Goal: Task Accomplishment & Management: Use online tool/utility

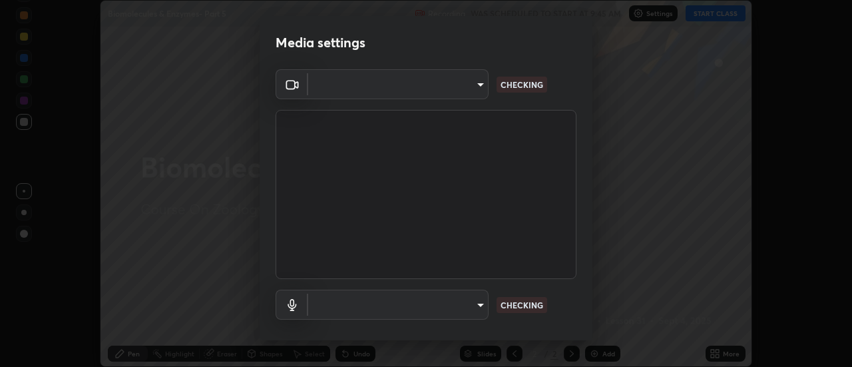
scroll to position [367, 851]
type input "4c72da43d9f8fe59a3f1c51c15ce5ef4700dc23536a29d5760a7834eb8cafeb2"
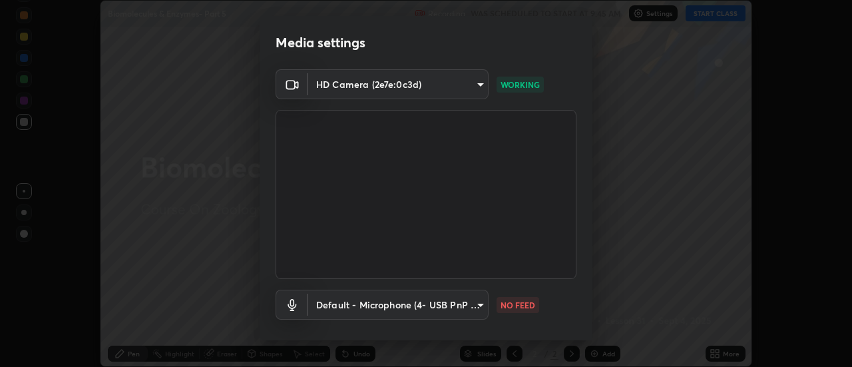
click at [479, 304] on body "Erase all Biomolecules & Enzymes- Part 5 Recording WAS SCHEDULED TO START AT 9:…" at bounding box center [426, 183] width 852 height 367
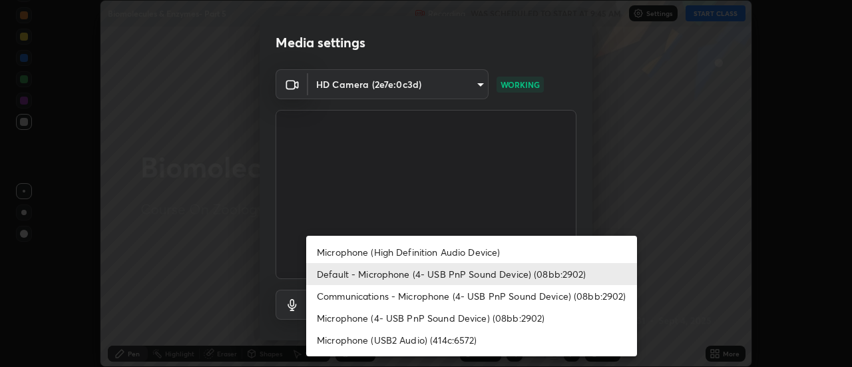
click at [461, 248] on li "Microphone (High Definition Audio Device)" at bounding box center [471, 252] width 331 height 22
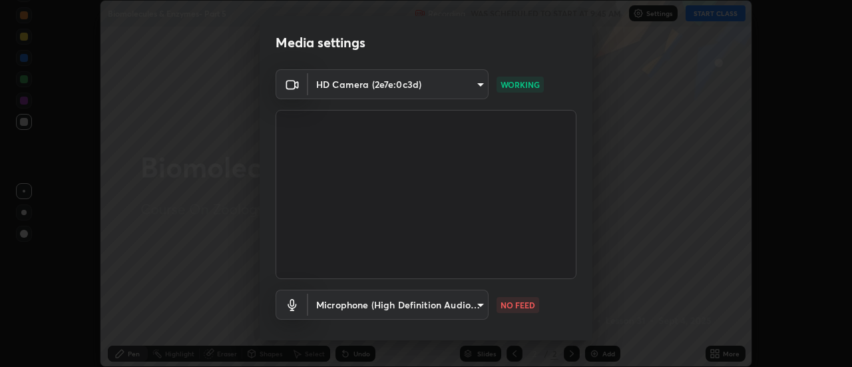
click at [456, 274] on video at bounding box center [426, 194] width 301 height 169
click at [461, 305] on body "Erase all Biomolecules & Enzymes- Part 5 Recording WAS SCHEDULED TO START AT 9:…" at bounding box center [426, 183] width 852 height 367
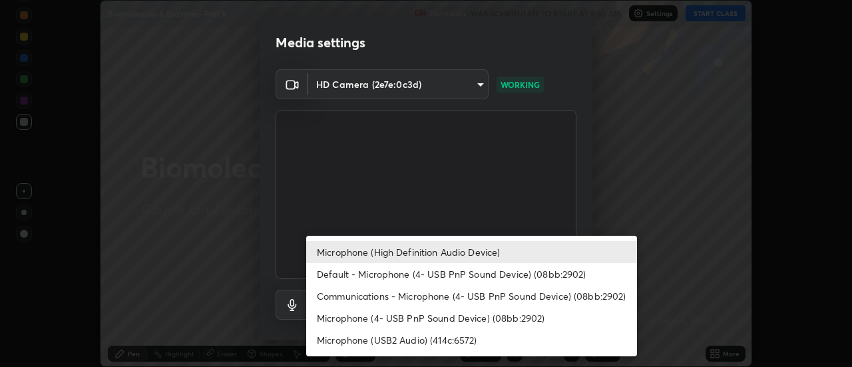
click at [448, 270] on li "Default - Microphone (4- USB PnP Sound Device) (08bb:2902)" at bounding box center [471, 274] width 331 height 22
type input "default"
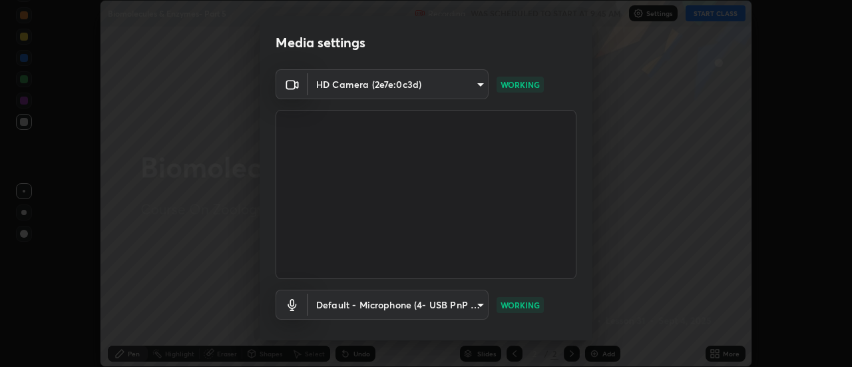
scroll to position [70, 0]
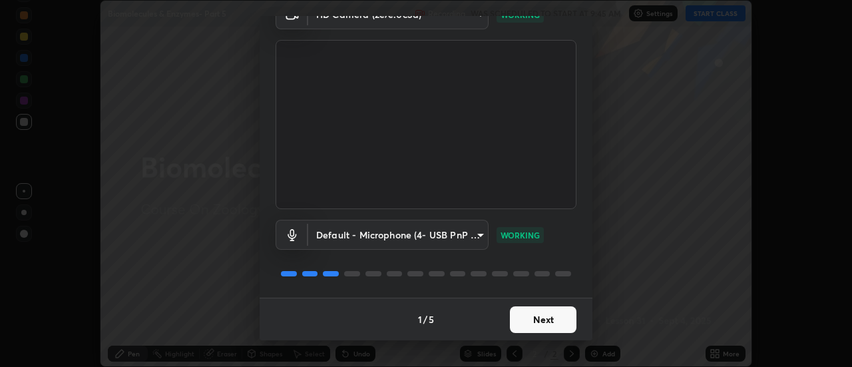
click at [557, 313] on button "Next" at bounding box center [543, 319] width 67 height 27
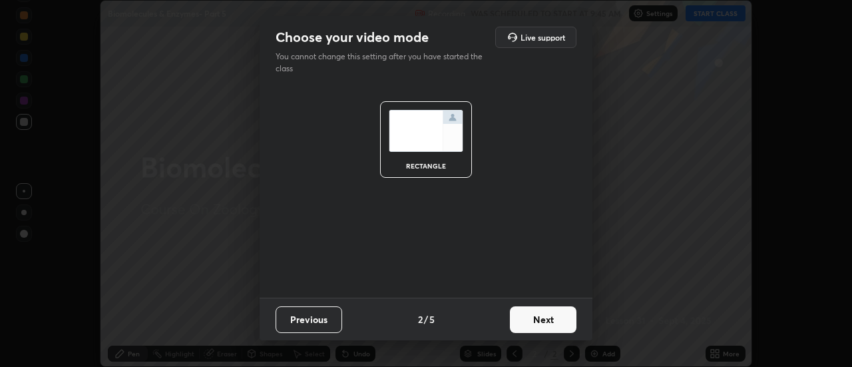
scroll to position [0, 0]
click at [556, 313] on button "Next" at bounding box center [543, 319] width 67 height 27
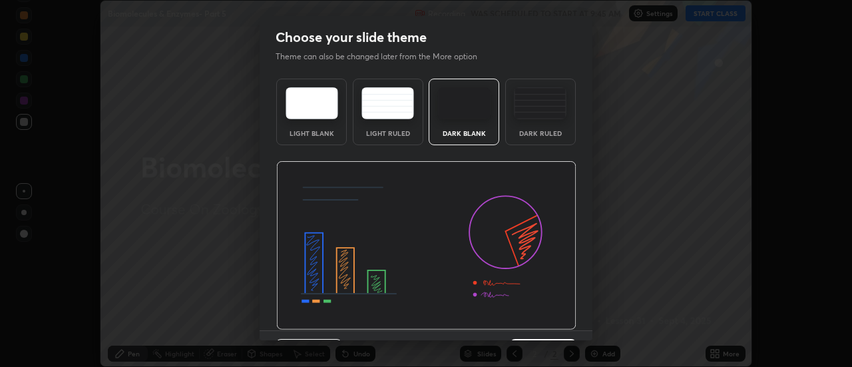
scroll to position [33, 0]
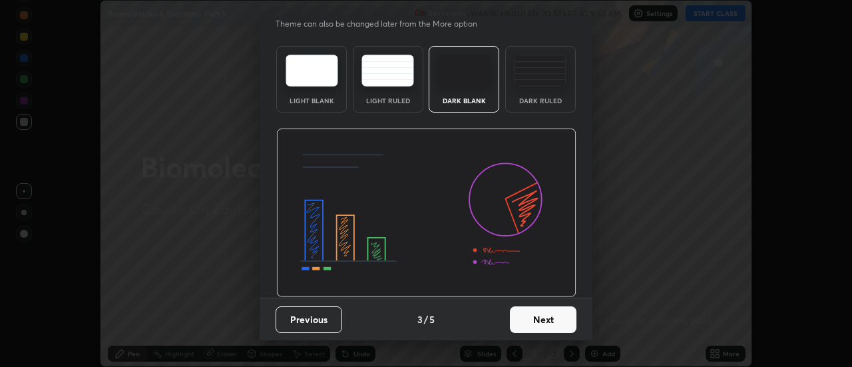
click at [554, 315] on button "Next" at bounding box center [543, 319] width 67 height 27
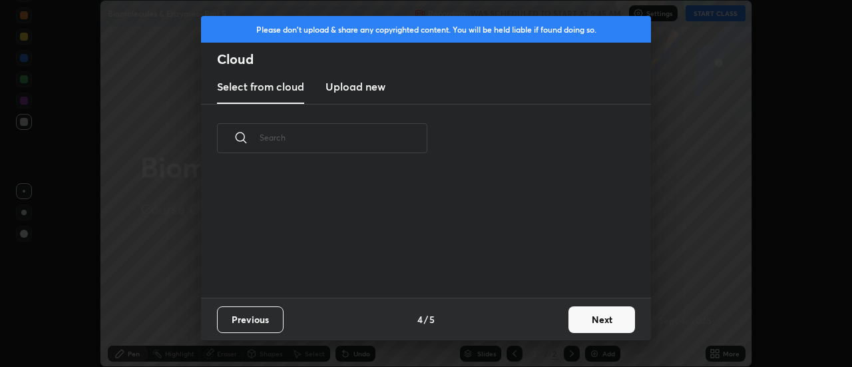
click at [584, 320] on button "Next" at bounding box center [601, 319] width 67 height 27
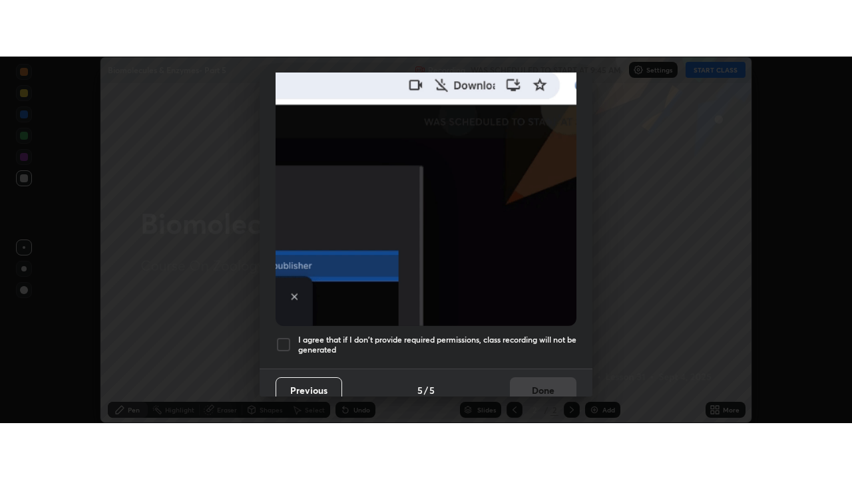
scroll to position [341, 0]
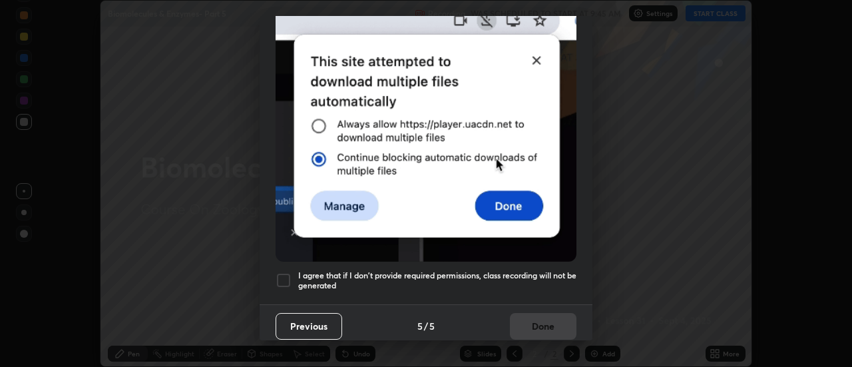
click at [288, 273] on div at bounding box center [284, 280] width 16 height 16
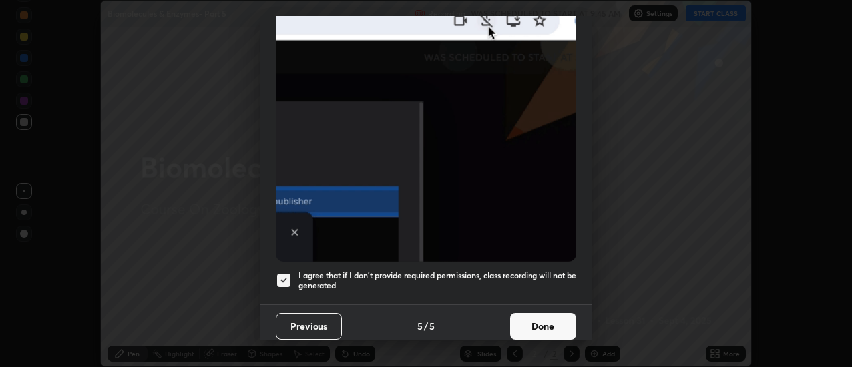
click at [522, 325] on button "Done" at bounding box center [543, 326] width 67 height 27
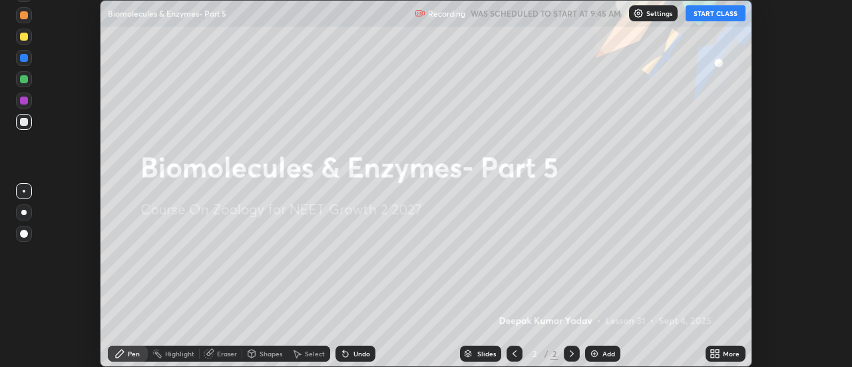
click at [712, 350] on icon at bounding box center [712, 350] width 3 height 3
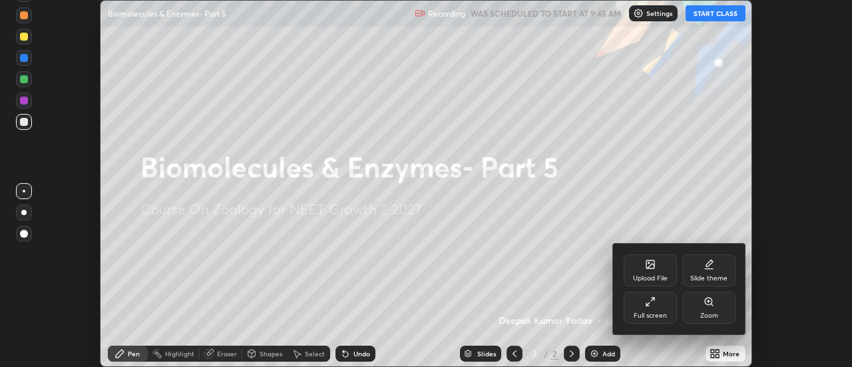
click at [655, 309] on div "Full screen" at bounding box center [650, 308] width 53 height 32
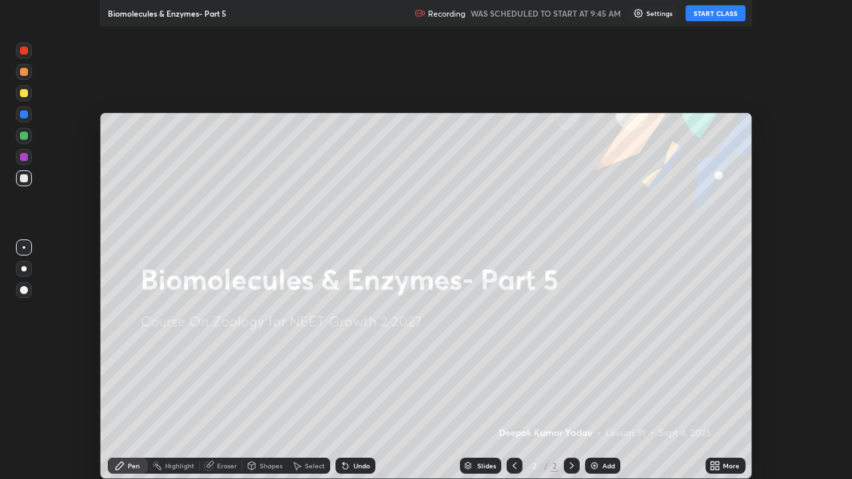
scroll to position [479, 852]
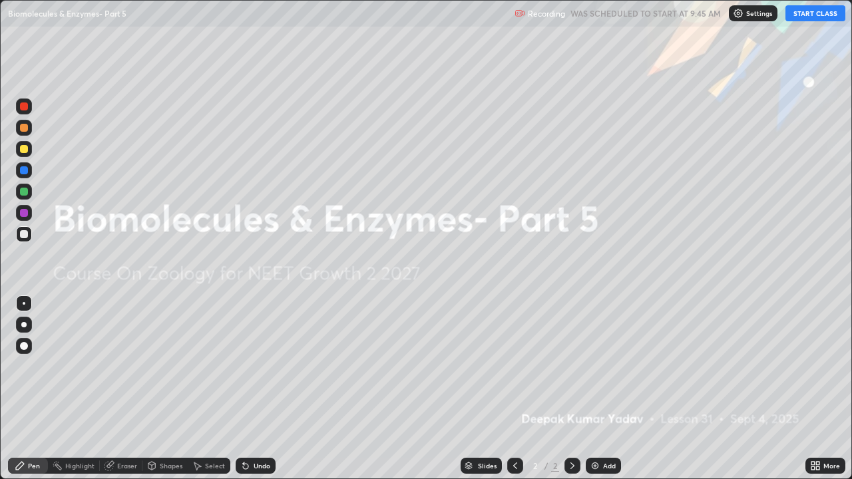
click at [598, 366] on img at bounding box center [595, 466] width 11 height 11
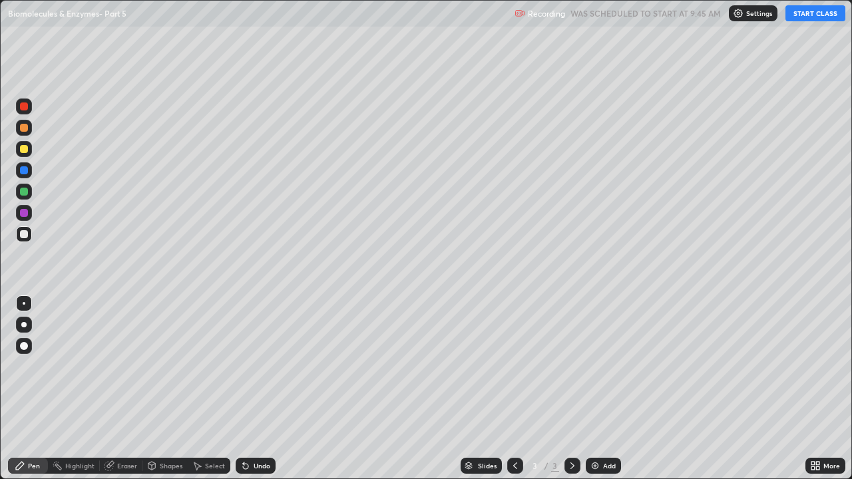
click at [38, 366] on div "Pen" at bounding box center [28, 466] width 40 height 16
click at [21, 348] on div at bounding box center [24, 346] width 8 height 8
click at [23, 131] on div at bounding box center [24, 128] width 8 height 8
click at [816, 15] on button "START CLASS" at bounding box center [815, 13] width 60 height 16
click at [29, 192] on div at bounding box center [24, 192] width 16 height 16
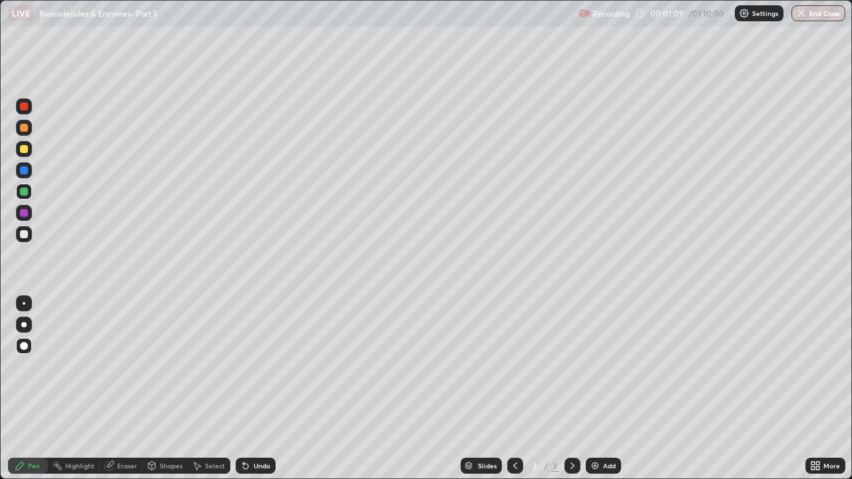
click at [24, 111] on div at bounding box center [24, 107] width 16 height 16
click at [30, 233] on div at bounding box center [24, 234] width 16 height 16
click at [26, 214] on div at bounding box center [24, 213] width 8 height 8
click at [244, 366] on icon at bounding box center [245, 466] width 5 height 5
click at [594, 366] on img at bounding box center [595, 466] width 11 height 11
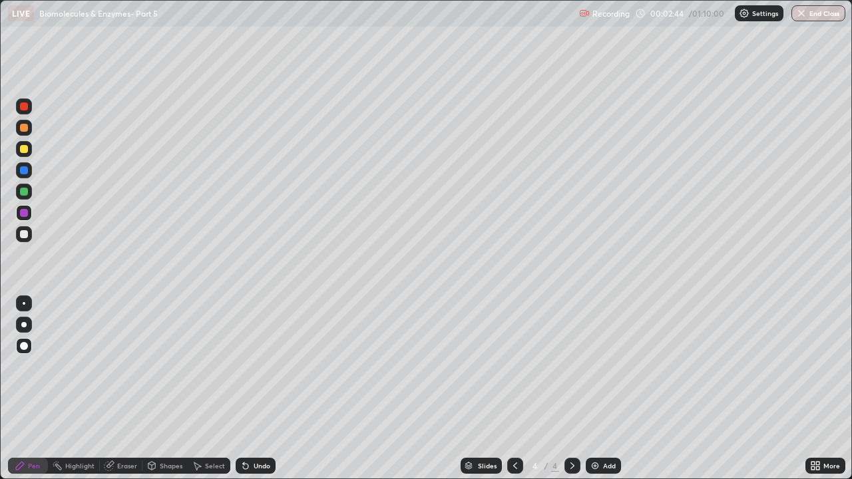
click at [25, 151] on div at bounding box center [24, 149] width 8 height 8
click at [243, 366] on icon at bounding box center [243, 463] width 1 height 1
click at [26, 105] on div at bounding box center [24, 106] width 8 height 8
click at [111, 366] on icon at bounding box center [108, 466] width 9 height 9
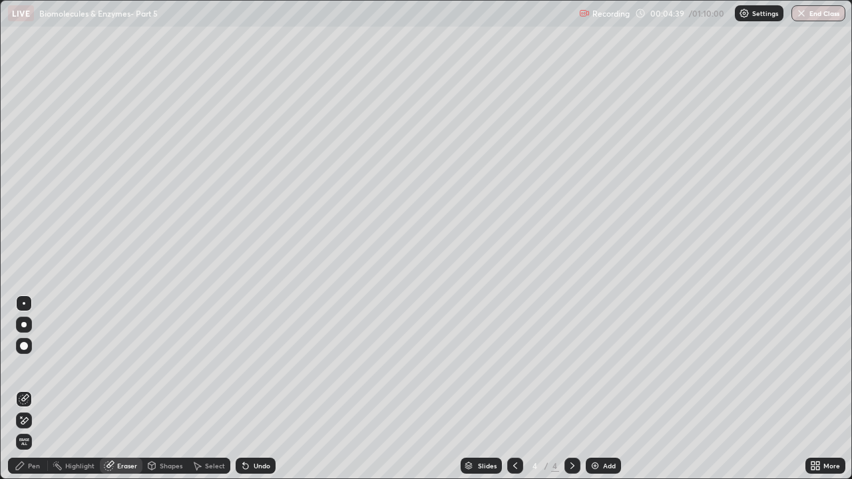
click at [39, 366] on div "Pen" at bounding box center [28, 466] width 40 height 16
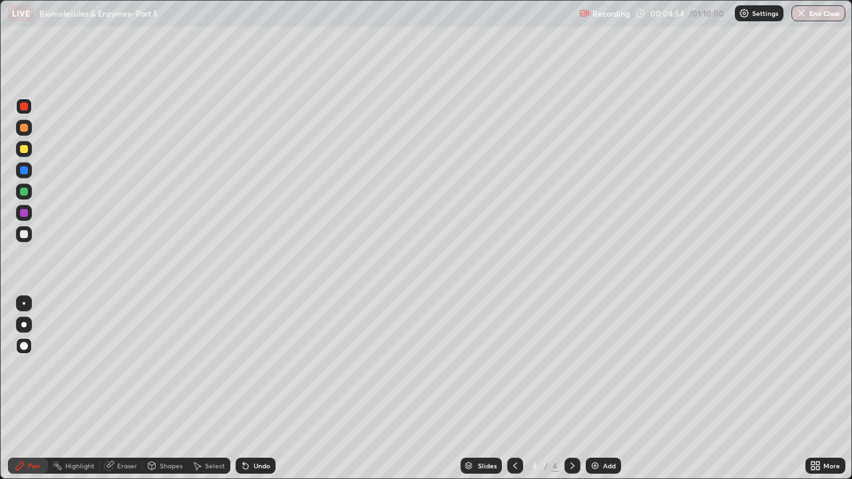
click at [119, 366] on div "Eraser" at bounding box center [127, 466] width 20 height 7
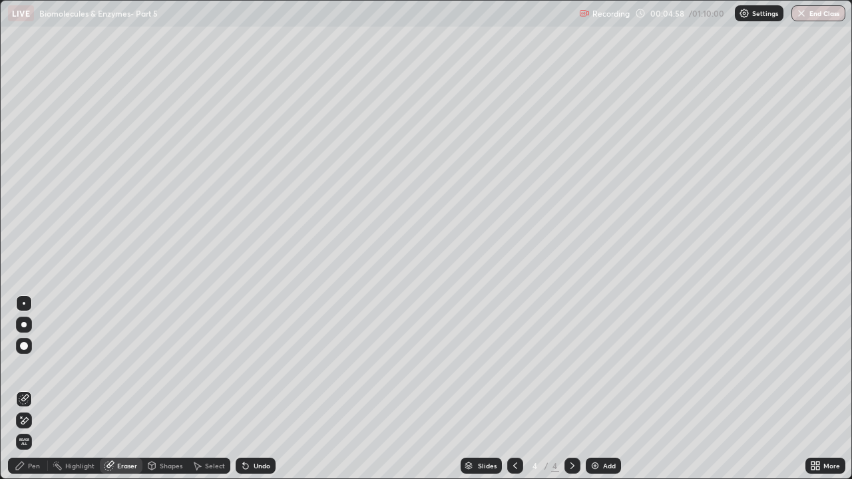
click at [35, 366] on div "Pen" at bounding box center [34, 466] width 12 height 7
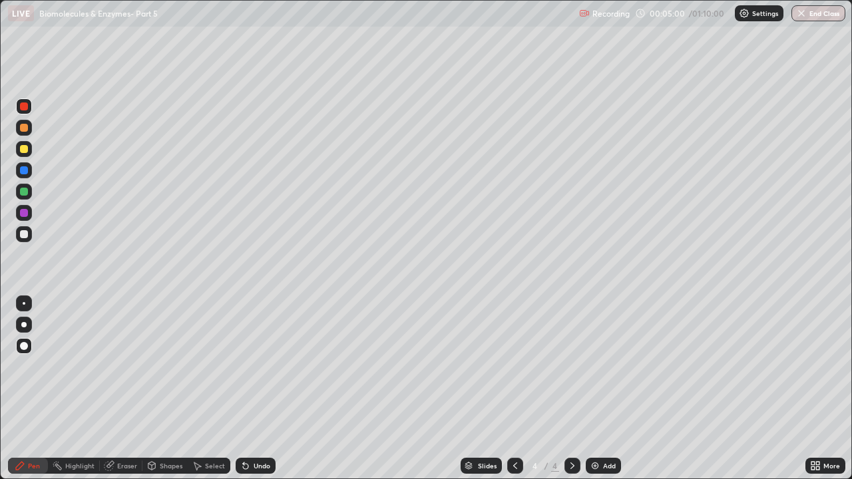
click at [27, 151] on div at bounding box center [24, 149] width 8 height 8
click at [27, 192] on div at bounding box center [24, 192] width 8 height 8
click at [24, 107] on div at bounding box center [24, 106] width 8 height 8
click at [247, 366] on icon at bounding box center [245, 466] width 11 height 11
click at [236, 366] on div "Undo" at bounding box center [256, 466] width 40 height 16
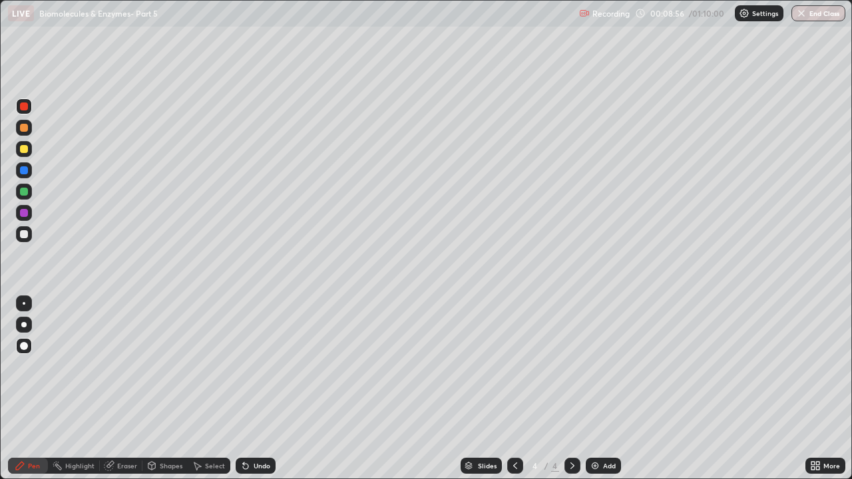
click at [243, 366] on icon at bounding box center [245, 466] width 5 height 5
click at [246, 366] on icon at bounding box center [245, 466] width 11 height 11
click at [24, 150] on div at bounding box center [24, 149] width 8 height 8
click at [116, 366] on div "Eraser" at bounding box center [121, 466] width 43 height 16
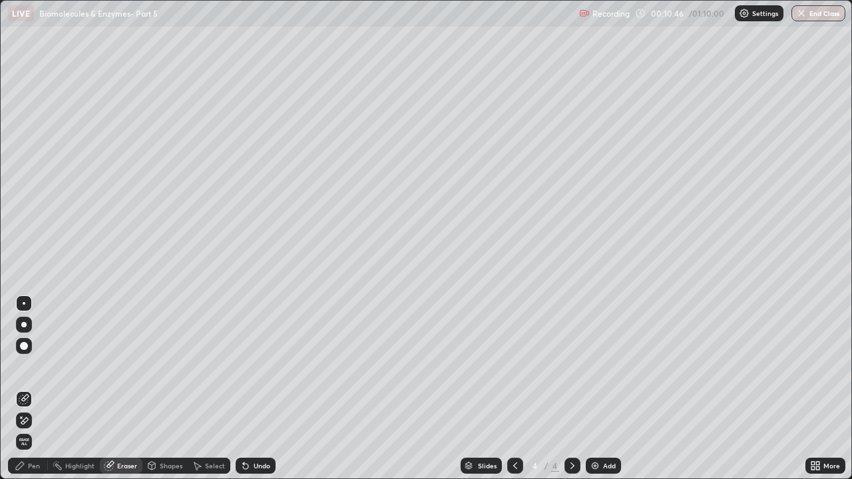
click at [31, 366] on div "Pen" at bounding box center [34, 466] width 12 height 7
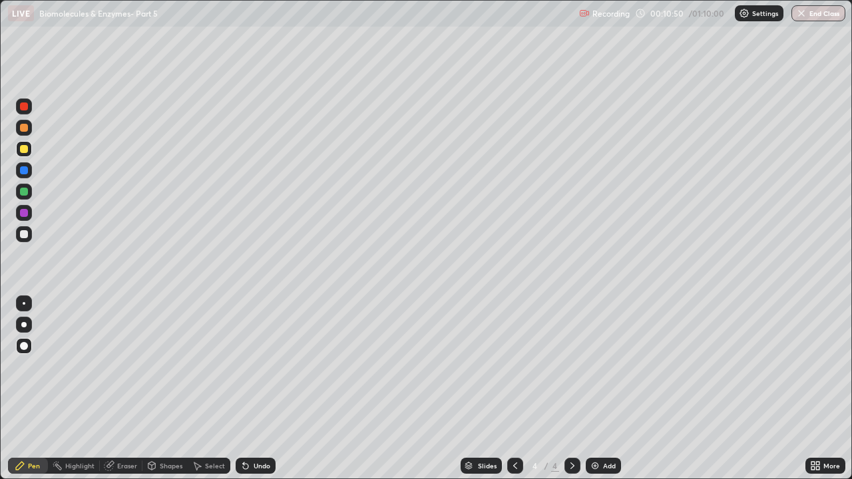
click at [19, 112] on div at bounding box center [24, 107] width 16 height 16
click at [125, 366] on div "Eraser" at bounding box center [127, 466] width 20 height 7
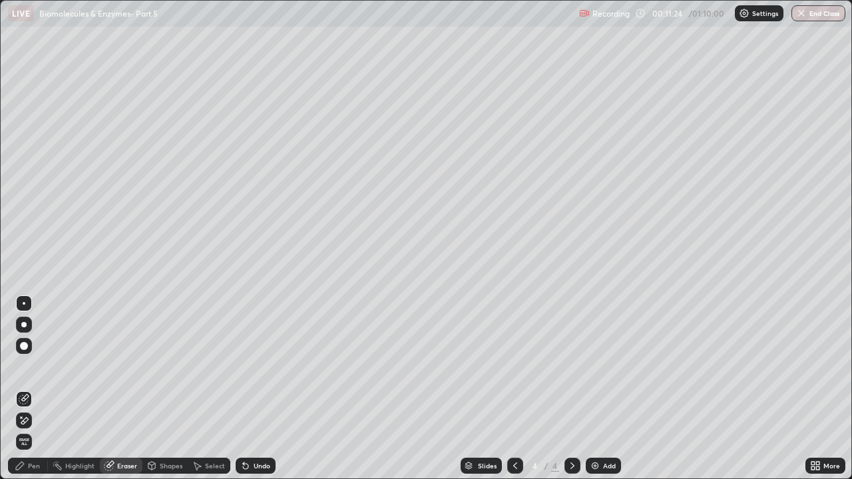
click at [30, 366] on div "Pen" at bounding box center [28, 466] width 40 height 16
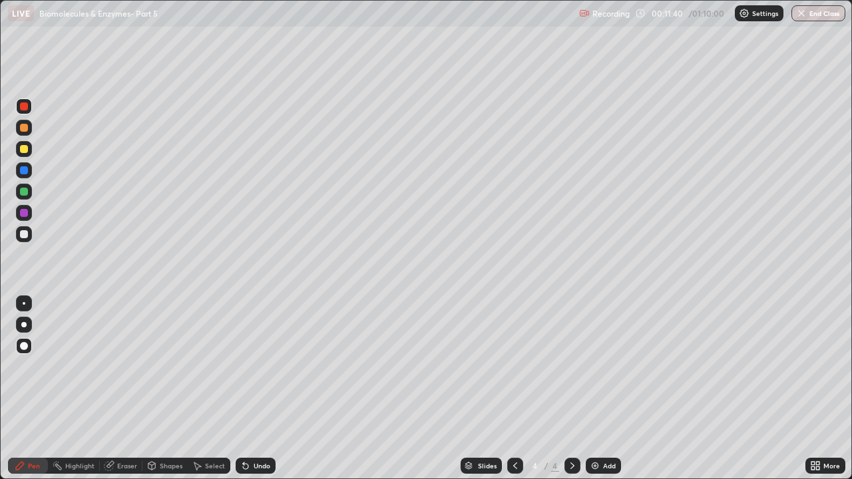
click at [242, 366] on icon at bounding box center [245, 466] width 11 height 11
click at [118, 366] on div "Eraser" at bounding box center [127, 466] width 20 height 7
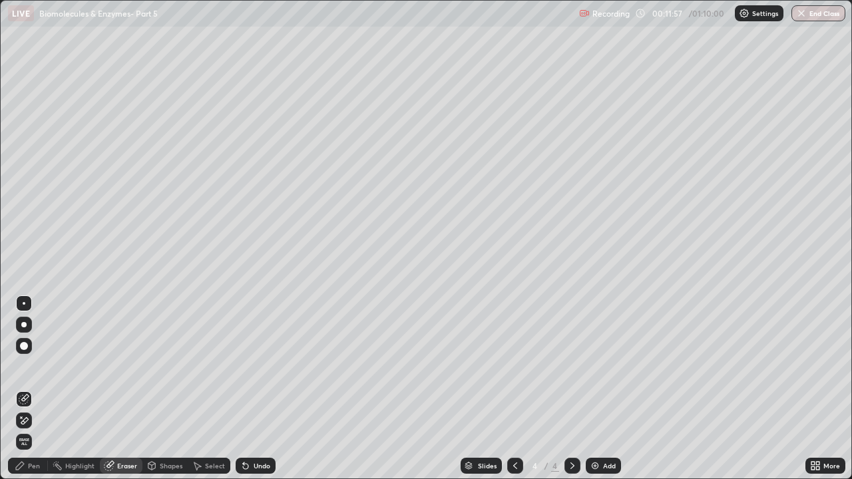
click at [23, 366] on icon at bounding box center [20, 466] width 11 height 11
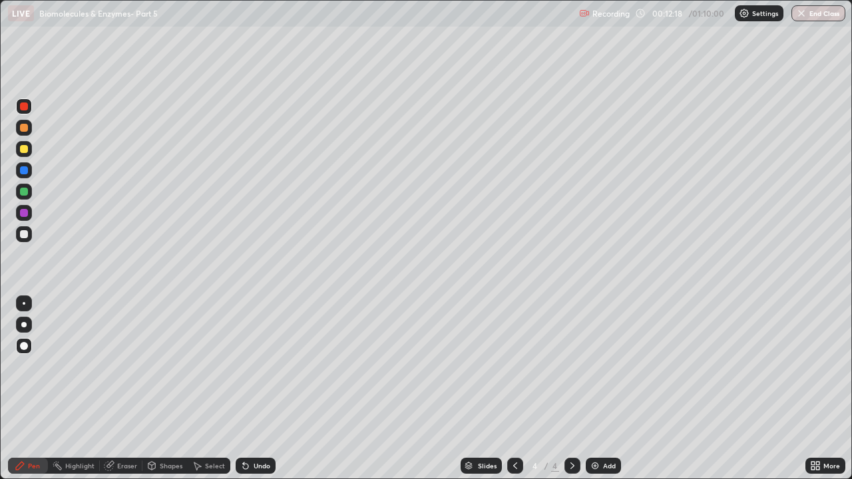
click at [243, 366] on icon at bounding box center [245, 466] width 5 height 5
click at [243, 366] on icon at bounding box center [243, 463] width 1 height 1
click at [122, 366] on div "Eraser" at bounding box center [127, 466] width 20 height 7
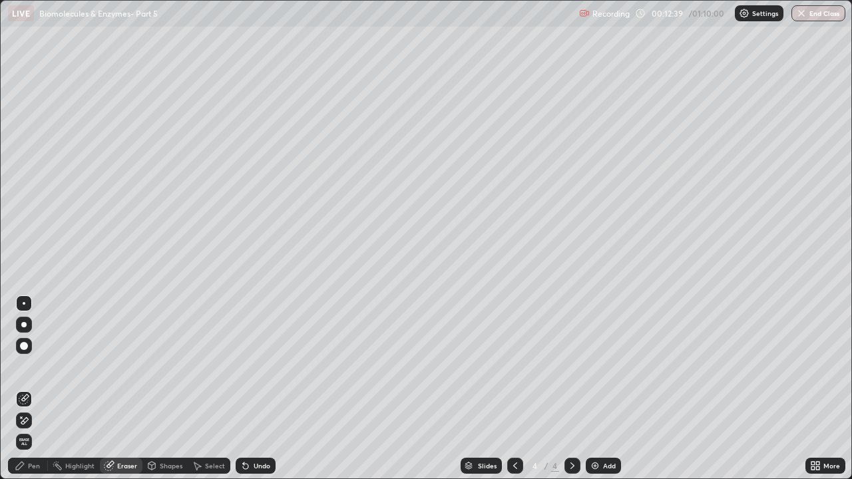
click at [35, 366] on div "Pen" at bounding box center [28, 466] width 40 height 16
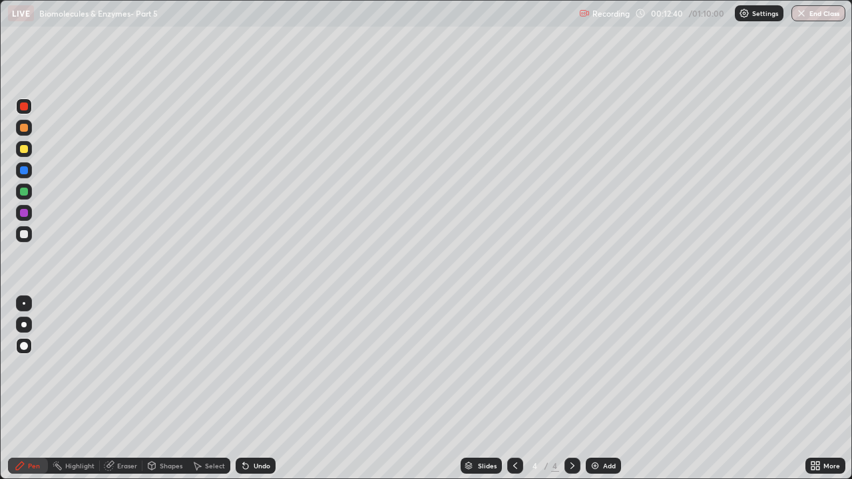
click at [25, 192] on div at bounding box center [24, 192] width 8 height 8
click at [22, 110] on div at bounding box center [24, 106] width 8 height 8
click at [22, 172] on div at bounding box center [24, 170] width 8 height 8
click at [112, 366] on icon at bounding box center [109, 464] width 7 height 7
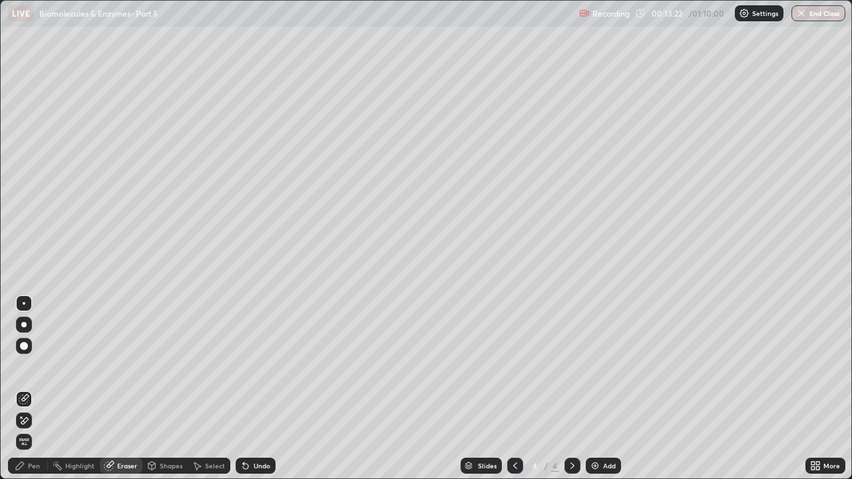
click at [23, 366] on span "Erase all" at bounding box center [24, 442] width 15 height 8
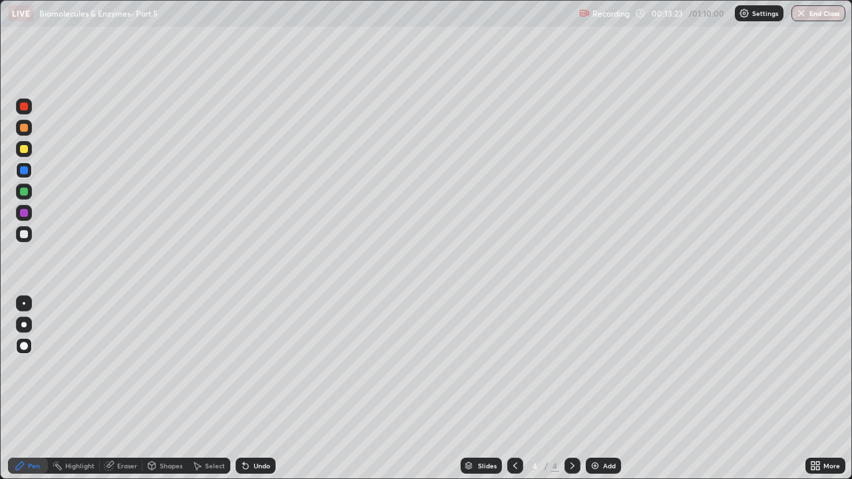
click at [243, 366] on icon at bounding box center [245, 466] width 5 height 5
click at [243, 366] on icon at bounding box center [243, 463] width 1 height 1
click at [243, 366] on icon at bounding box center [245, 466] width 5 height 5
click at [242, 366] on icon at bounding box center [245, 466] width 11 height 11
click at [243, 366] on icon at bounding box center [245, 466] width 5 height 5
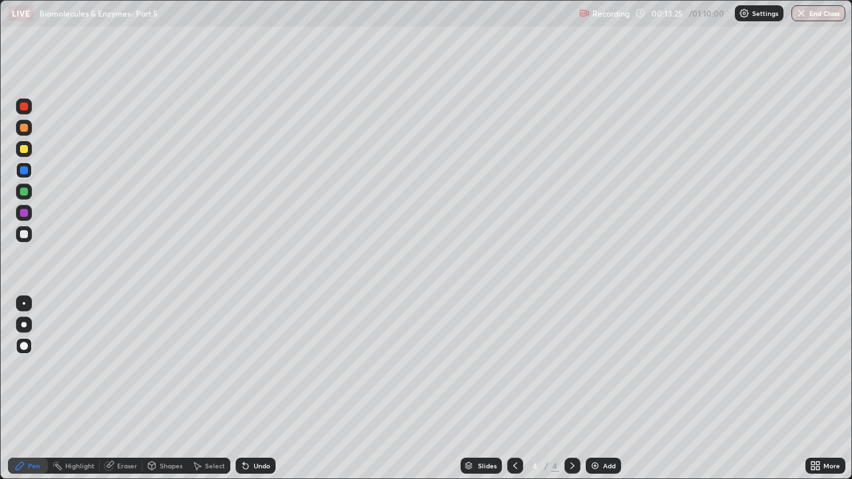
click at [243, 366] on icon at bounding box center [245, 466] width 5 height 5
click at [21, 191] on div at bounding box center [24, 192] width 8 height 8
click at [25, 146] on div at bounding box center [24, 149] width 8 height 8
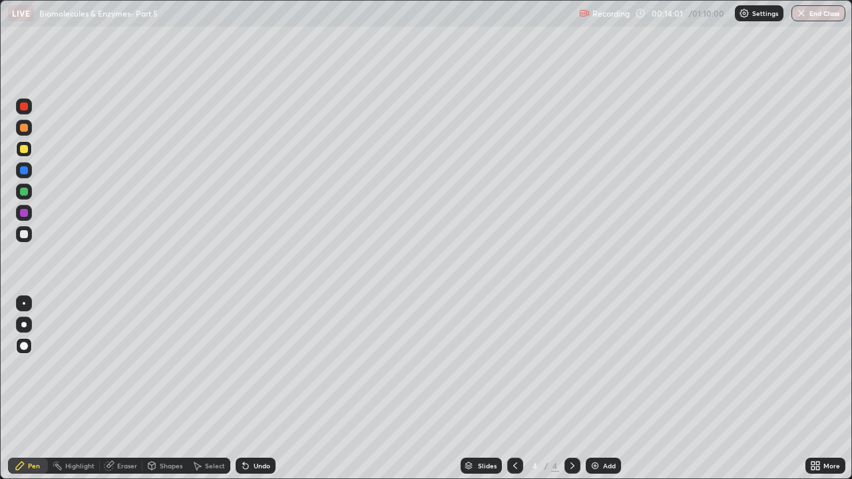
click at [29, 108] on div at bounding box center [24, 107] width 16 height 16
click at [24, 192] on div at bounding box center [24, 192] width 8 height 8
click at [244, 366] on icon at bounding box center [245, 466] width 5 height 5
click at [21, 236] on div at bounding box center [24, 234] width 8 height 8
click at [596, 366] on img at bounding box center [595, 466] width 11 height 11
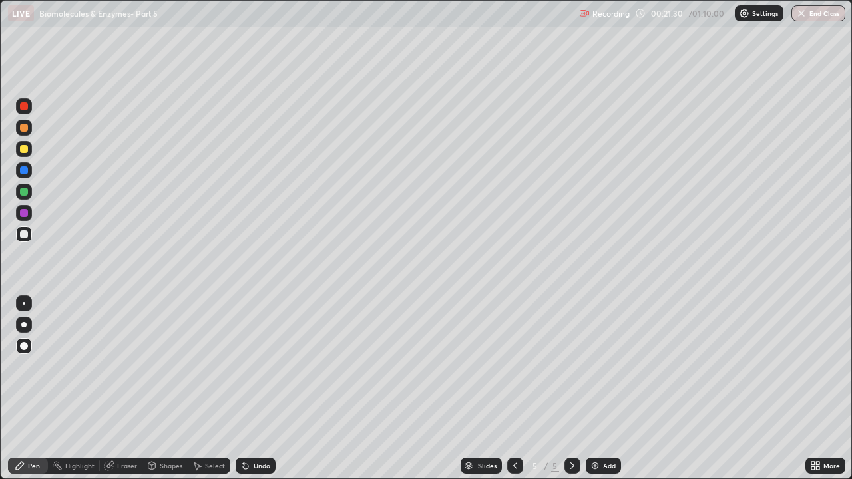
click at [25, 151] on div at bounding box center [24, 149] width 8 height 8
click at [27, 191] on div at bounding box center [24, 192] width 8 height 8
click at [24, 107] on div at bounding box center [24, 106] width 8 height 8
click at [592, 366] on img at bounding box center [595, 466] width 11 height 11
click at [243, 366] on icon at bounding box center [243, 463] width 1 height 1
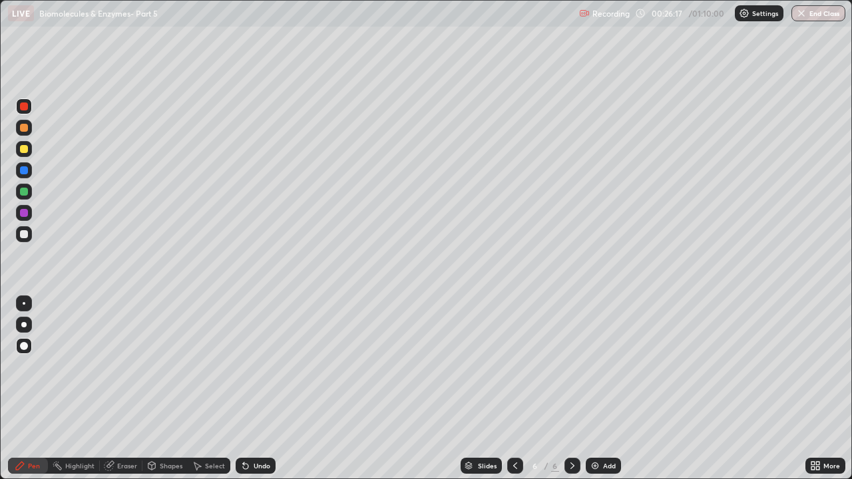
click at [243, 366] on icon at bounding box center [243, 463] width 1 height 1
click at [244, 366] on icon at bounding box center [245, 466] width 5 height 5
click at [248, 366] on icon at bounding box center [245, 466] width 11 height 11
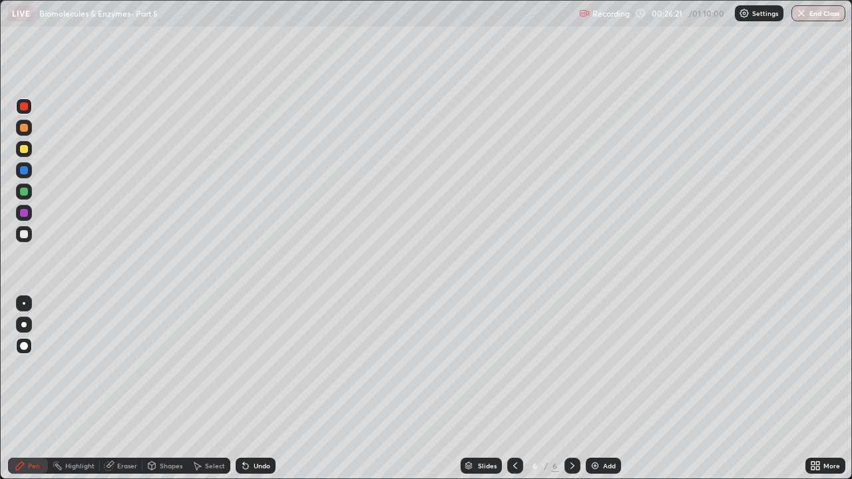
click at [244, 366] on icon at bounding box center [245, 466] width 5 height 5
click at [245, 366] on icon at bounding box center [245, 466] width 5 height 5
click at [244, 366] on icon at bounding box center [245, 466] width 5 height 5
click at [245, 366] on icon at bounding box center [245, 466] width 5 height 5
click at [243, 366] on icon at bounding box center [245, 466] width 5 height 5
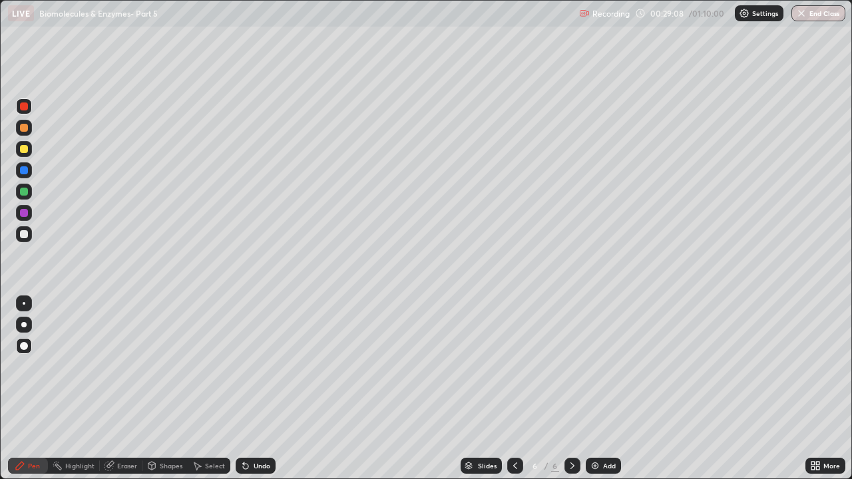
click at [25, 150] on div at bounding box center [24, 149] width 8 height 8
click at [118, 366] on div "Eraser" at bounding box center [127, 466] width 20 height 7
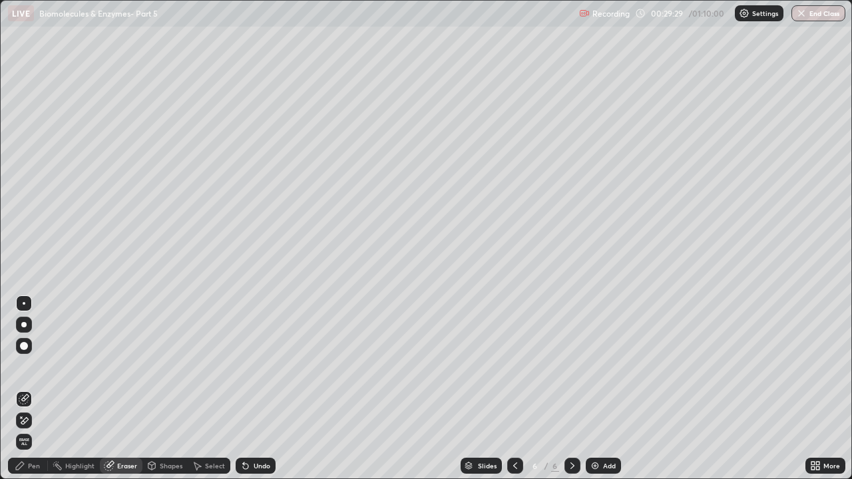
click at [34, 366] on div "Pen" at bounding box center [34, 466] width 12 height 7
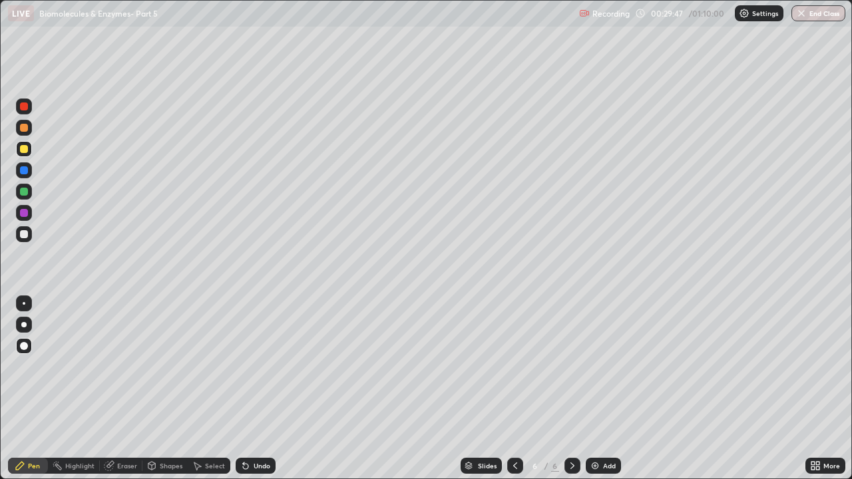
click at [160, 366] on div "Shapes" at bounding box center [171, 466] width 23 height 7
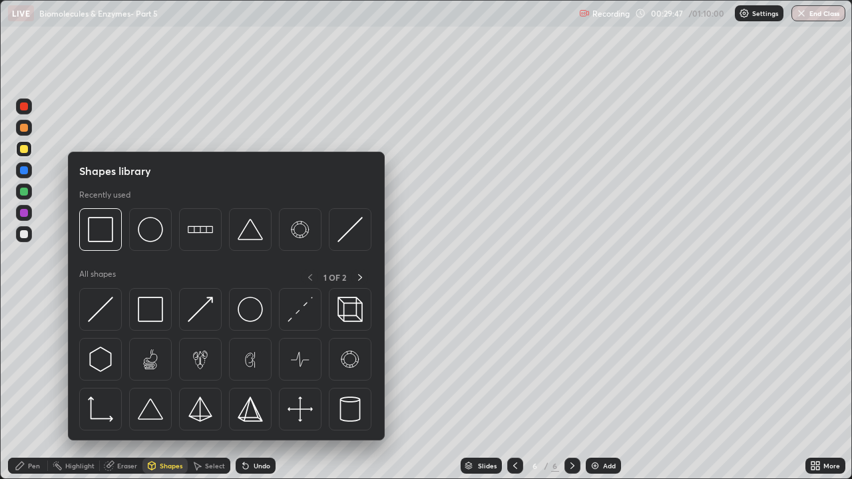
click at [160, 366] on div "Shapes" at bounding box center [171, 466] width 23 height 7
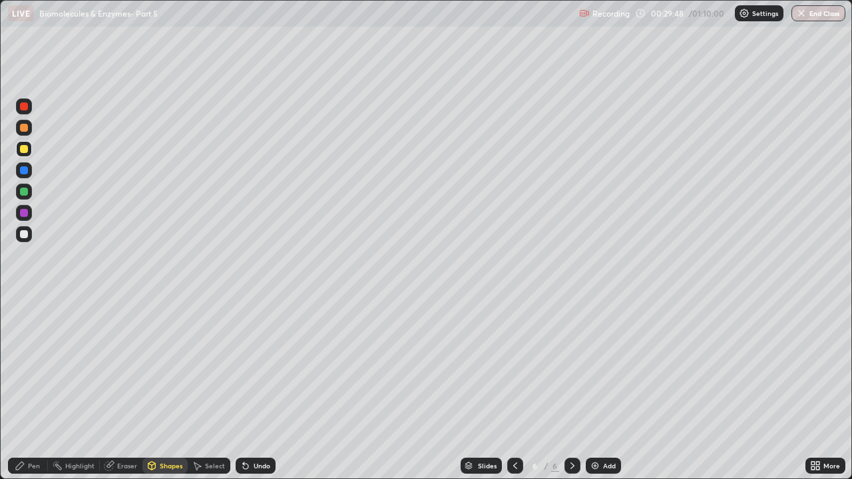
click at [162, 366] on div "Shapes" at bounding box center [171, 466] width 23 height 7
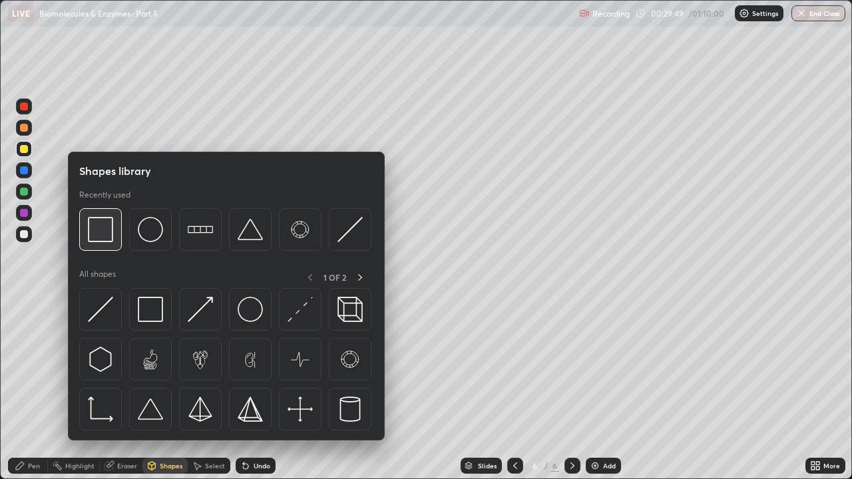
click at [106, 239] on img at bounding box center [100, 229] width 25 height 25
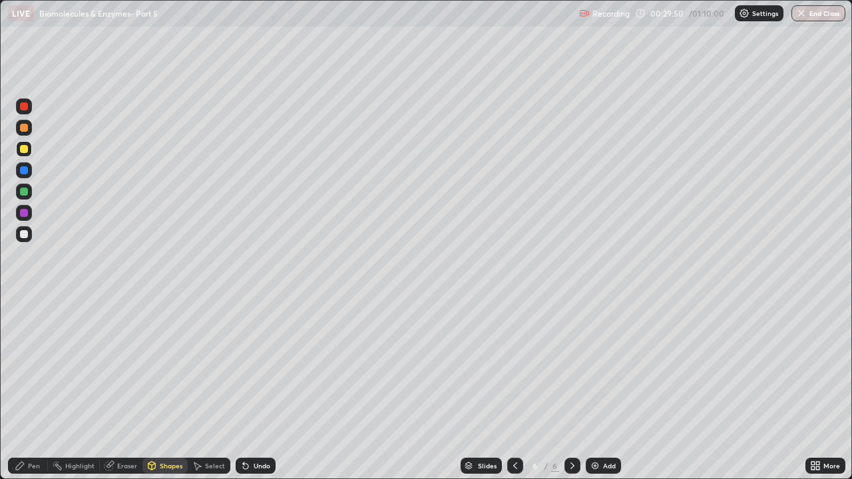
click at [25, 192] on div at bounding box center [24, 192] width 8 height 8
click at [30, 366] on div "Pen" at bounding box center [34, 466] width 12 height 7
click at [27, 106] on div at bounding box center [24, 106] width 8 height 8
click at [26, 194] on div at bounding box center [24, 192] width 8 height 8
click at [24, 234] on div at bounding box center [24, 234] width 8 height 8
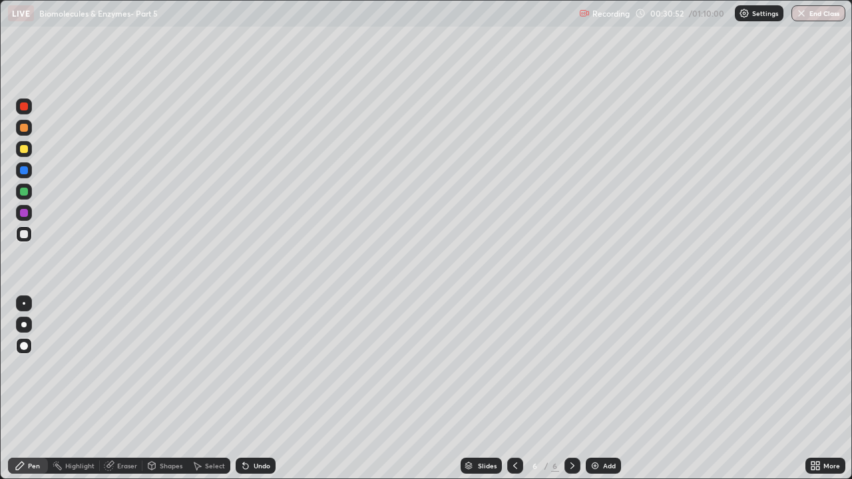
click at [243, 366] on icon at bounding box center [243, 463] width 1 height 1
click at [248, 366] on icon at bounding box center [245, 466] width 11 height 11
click at [251, 366] on div "Undo" at bounding box center [256, 466] width 40 height 16
click at [254, 366] on div "Undo" at bounding box center [262, 466] width 17 height 7
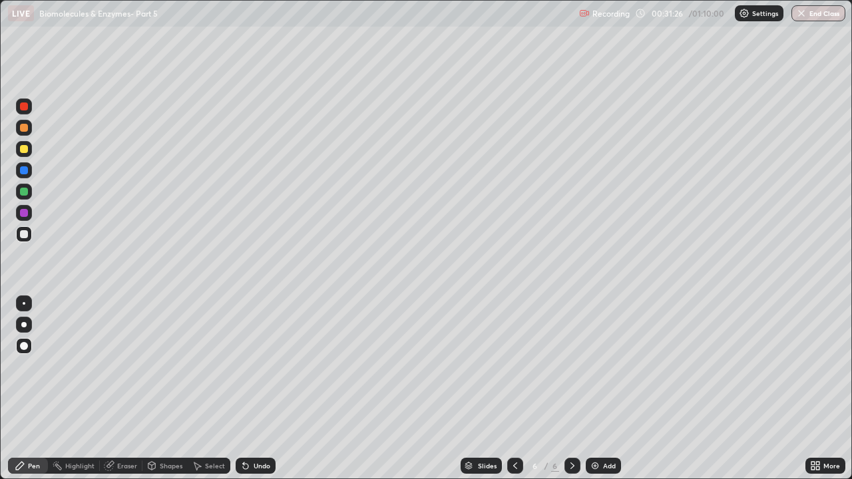
click at [255, 366] on div "Undo" at bounding box center [262, 466] width 17 height 7
click at [254, 366] on div "Undo" at bounding box center [262, 466] width 17 height 7
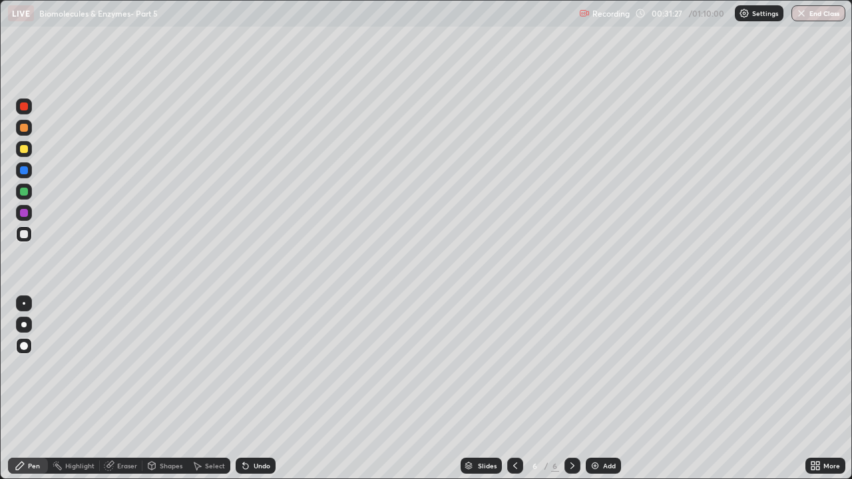
click at [251, 366] on div "Undo" at bounding box center [256, 466] width 40 height 16
click at [252, 366] on div "Undo" at bounding box center [256, 466] width 40 height 16
click at [596, 366] on img at bounding box center [595, 466] width 11 height 11
click at [25, 125] on div at bounding box center [24, 128] width 8 height 8
click at [29, 150] on div at bounding box center [24, 149] width 16 height 16
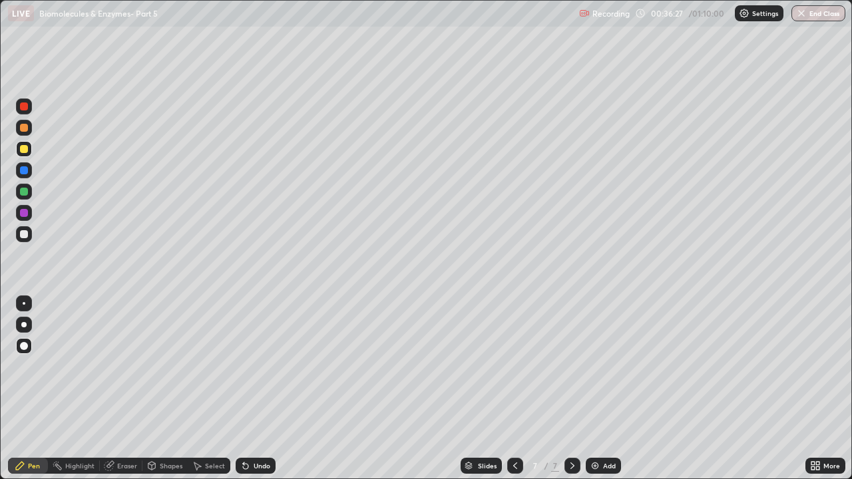
click at [125, 366] on div "Eraser" at bounding box center [127, 466] width 20 height 7
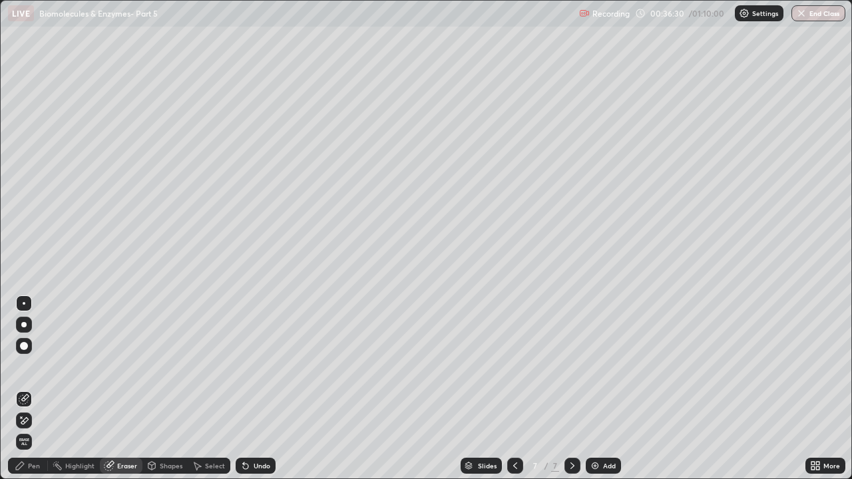
click at [37, 366] on div "Pen" at bounding box center [34, 466] width 12 height 7
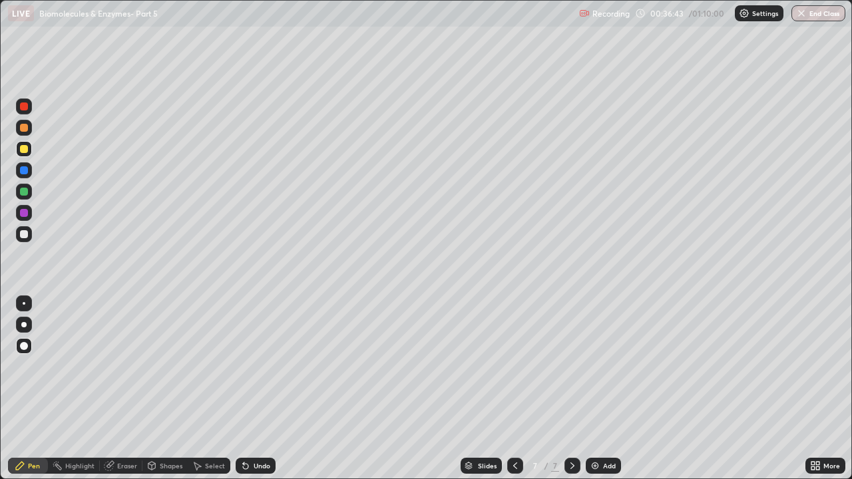
click at [29, 233] on div at bounding box center [24, 234] width 16 height 16
click at [30, 194] on div at bounding box center [24, 192] width 16 height 16
click at [24, 192] on div at bounding box center [24, 192] width 8 height 8
click at [114, 366] on div "Eraser" at bounding box center [121, 466] width 43 height 16
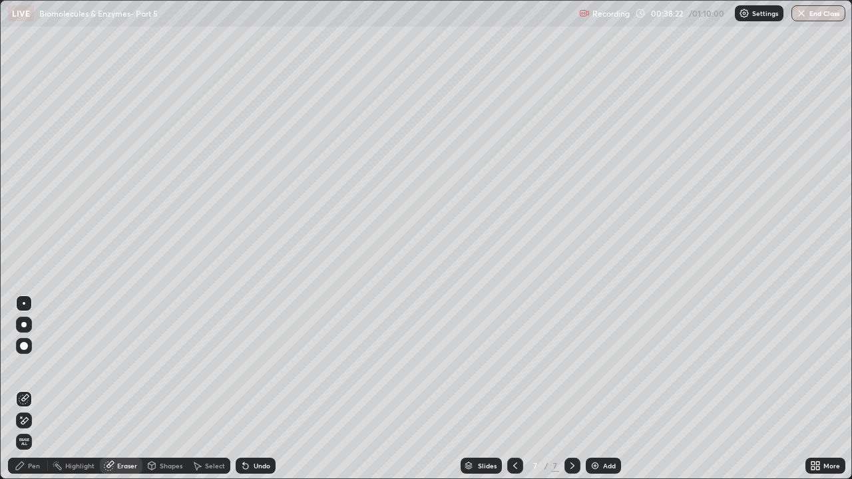
click at [40, 366] on div "Pen" at bounding box center [28, 466] width 40 height 16
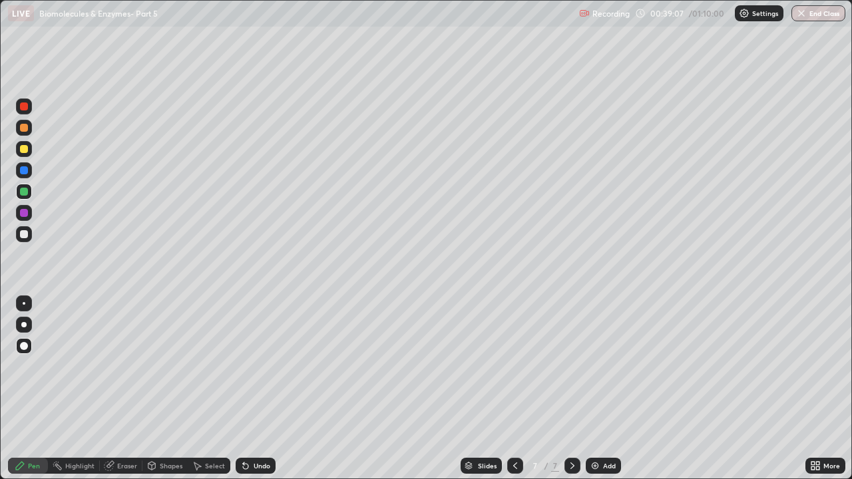
click at [25, 106] on div at bounding box center [24, 106] width 8 height 8
click at [24, 196] on div at bounding box center [24, 192] width 16 height 16
click at [244, 366] on icon at bounding box center [245, 466] width 5 height 5
click at [21, 152] on div at bounding box center [24, 149] width 8 height 8
click at [592, 366] on img at bounding box center [595, 466] width 11 height 11
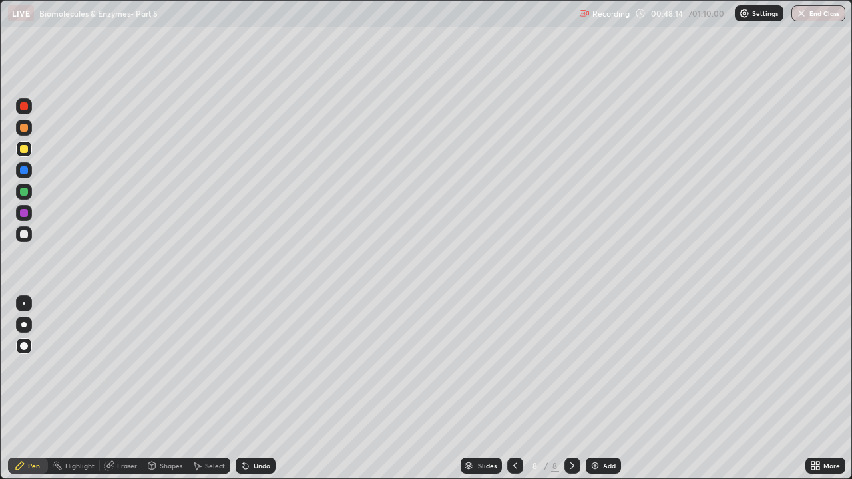
click at [27, 113] on div at bounding box center [24, 107] width 16 height 16
click at [248, 366] on div "Undo" at bounding box center [256, 466] width 40 height 16
click at [24, 192] on div at bounding box center [24, 192] width 8 height 8
click at [31, 111] on div at bounding box center [24, 107] width 16 height 16
click at [24, 171] on div at bounding box center [24, 170] width 8 height 8
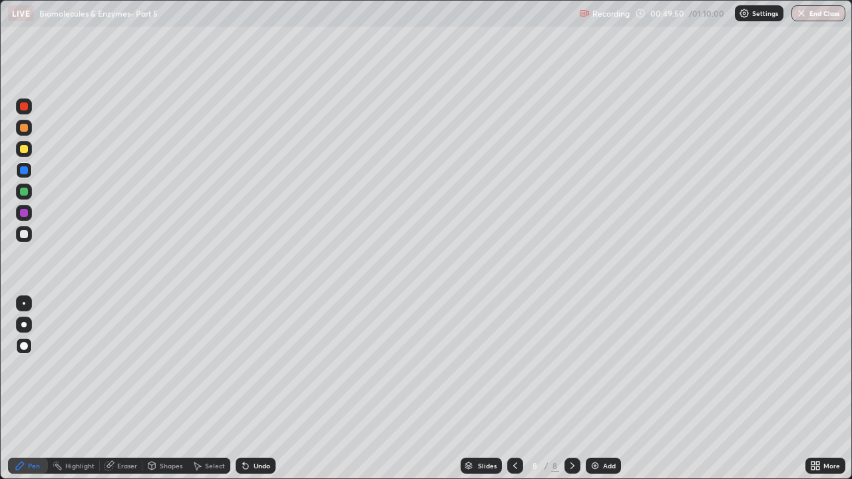
click at [127, 366] on div "Eraser" at bounding box center [127, 466] width 20 height 7
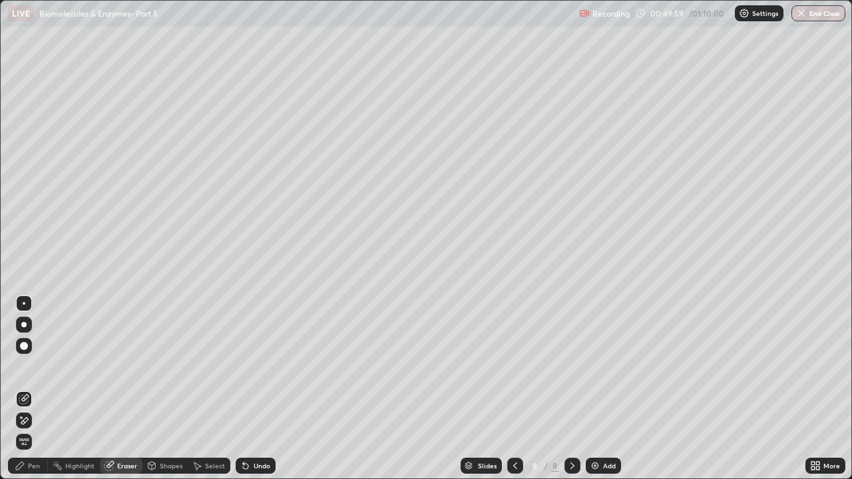
click at [37, 366] on div "Pen" at bounding box center [34, 466] width 12 height 7
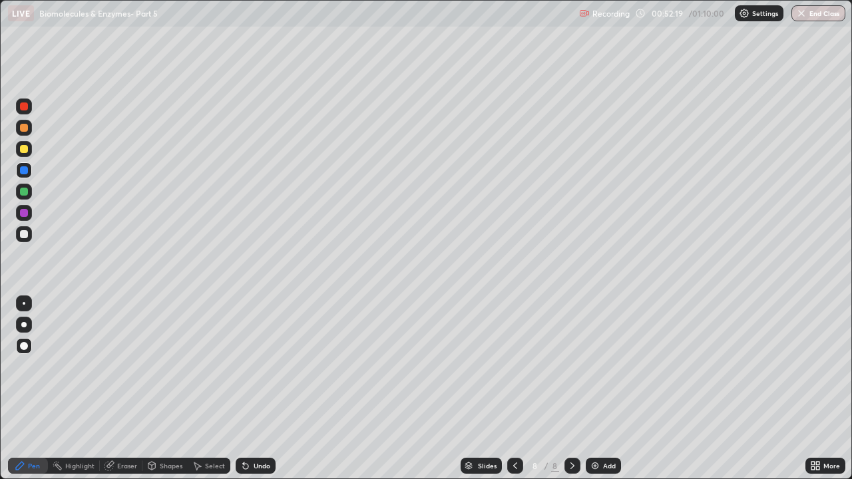
click at [593, 366] on img at bounding box center [595, 466] width 11 height 11
click at [26, 192] on div at bounding box center [24, 192] width 8 height 8
click at [243, 366] on icon at bounding box center [243, 463] width 1 height 1
click at [24, 236] on div at bounding box center [24, 234] width 8 height 8
click at [23, 148] on div at bounding box center [24, 149] width 8 height 8
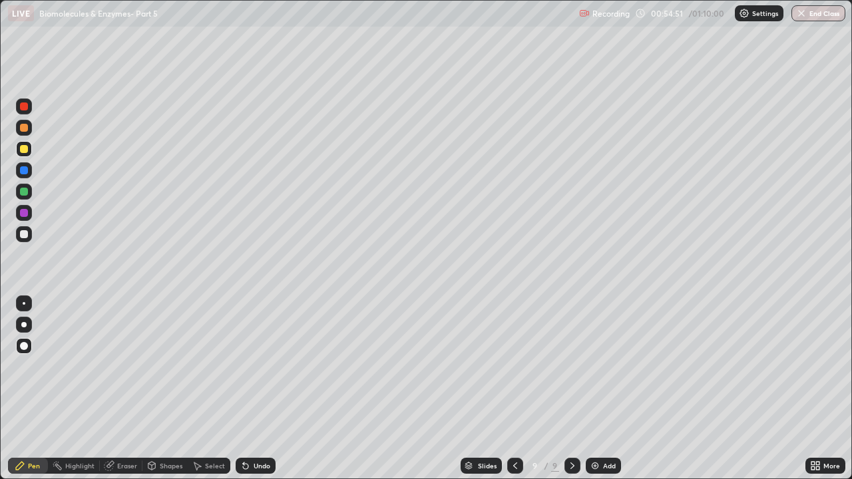
click at [243, 366] on icon at bounding box center [245, 466] width 5 height 5
click at [248, 366] on icon at bounding box center [245, 466] width 11 height 11
click at [246, 366] on icon at bounding box center [245, 466] width 11 height 11
click at [244, 366] on icon at bounding box center [245, 466] width 5 height 5
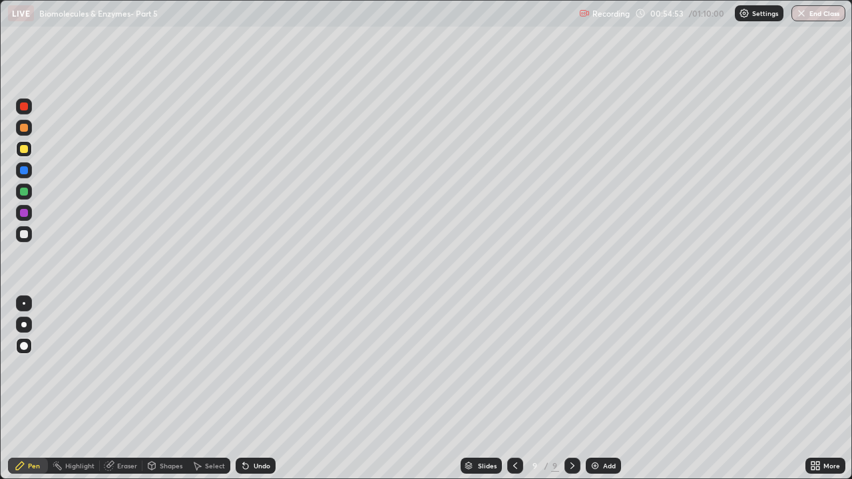
click at [243, 366] on icon at bounding box center [245, 466] width 5 height 5
click at [25, 109] on div at bounding box center [24, 106] width 8 height 8
click at [29, 192] on div at bounding box center [24, 192] width 16 height 16
click at [27, 131] on div at bounding box center [24, 128] width 16 height 16
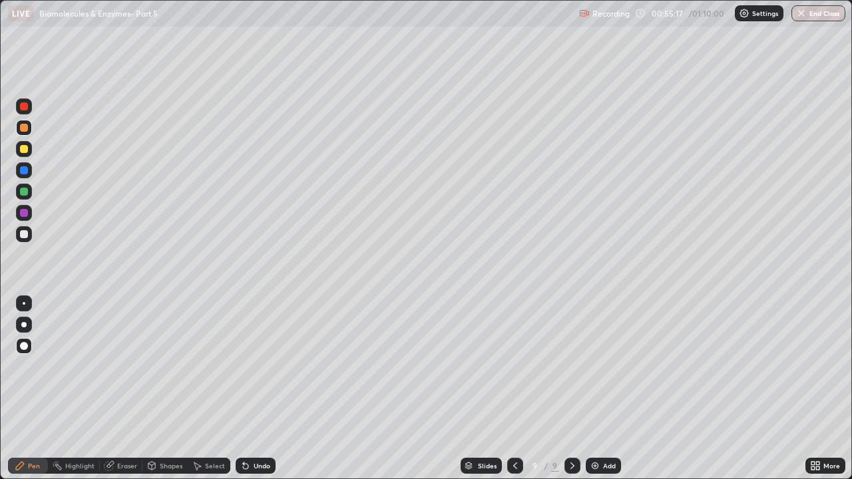
click at [243, 366] on icon at bounding box center [245, 466] width 5 height 5
click at [26, 214] on div at bounding box center [24, 213] width 8 height 8
click at [122, 366] on div "Eraser" at bounding box center [127, 466] width 20 height 7
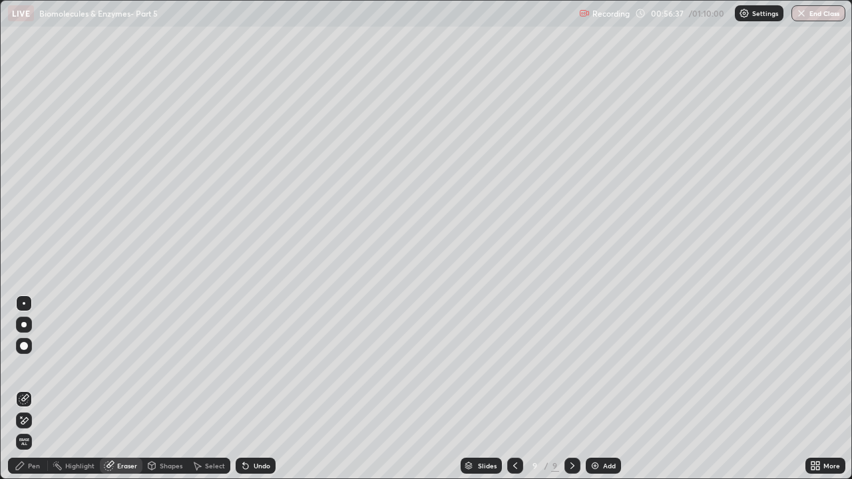
click at [24, 366] on icon at bounding box center [20, 466] width 11 height 11
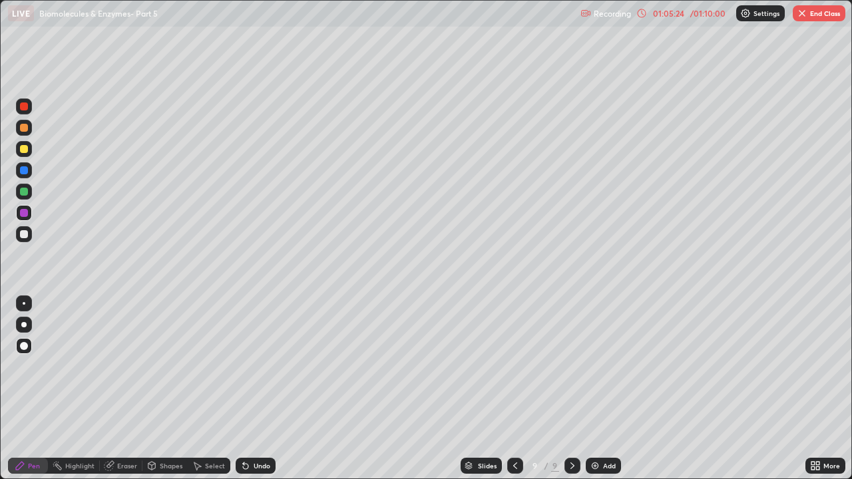
click at [821, 16] on button "End Class" at bounding box center [819, 13] width 53 height 16
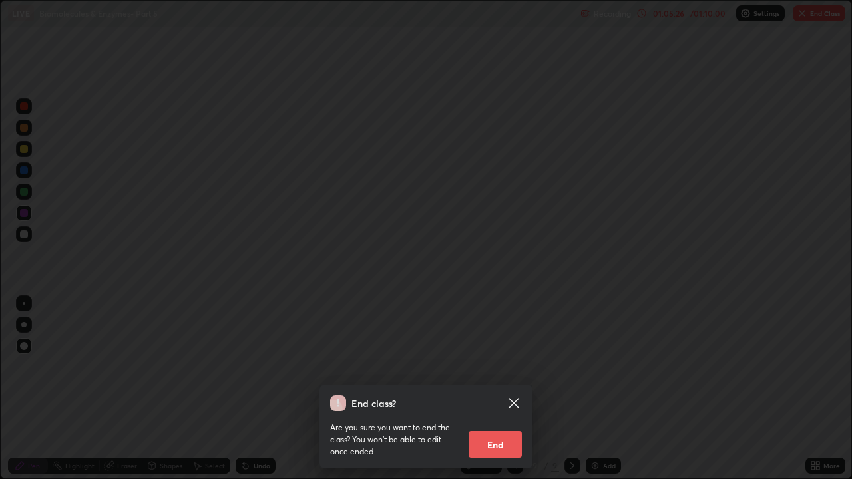
click at [502, 366] on button "End" at bounding box center [495, 444] width 53 height 27
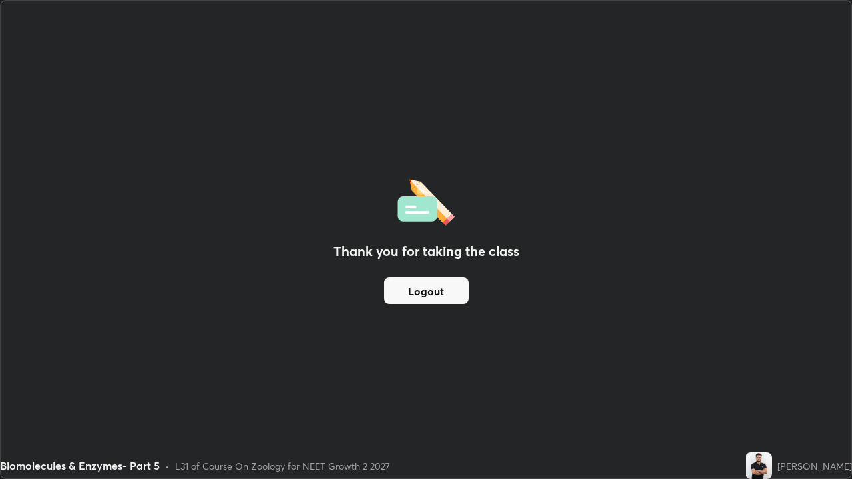
click at [402, 295] on button "Logout" at bounding box center [426, 291] width 85 height 27
